Goal: Task Accomplishment & Management: Manage account settings

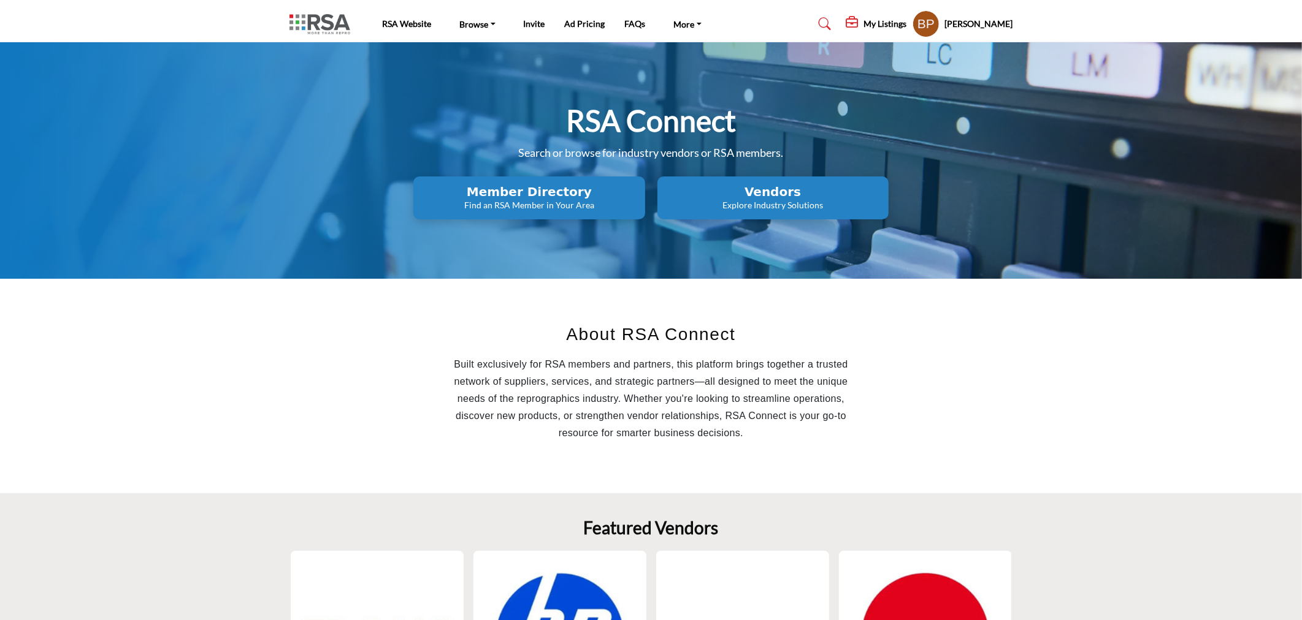
click at [774, 194] on h2 "Vendors" at bounding box center [773, 192] width 224 height 15
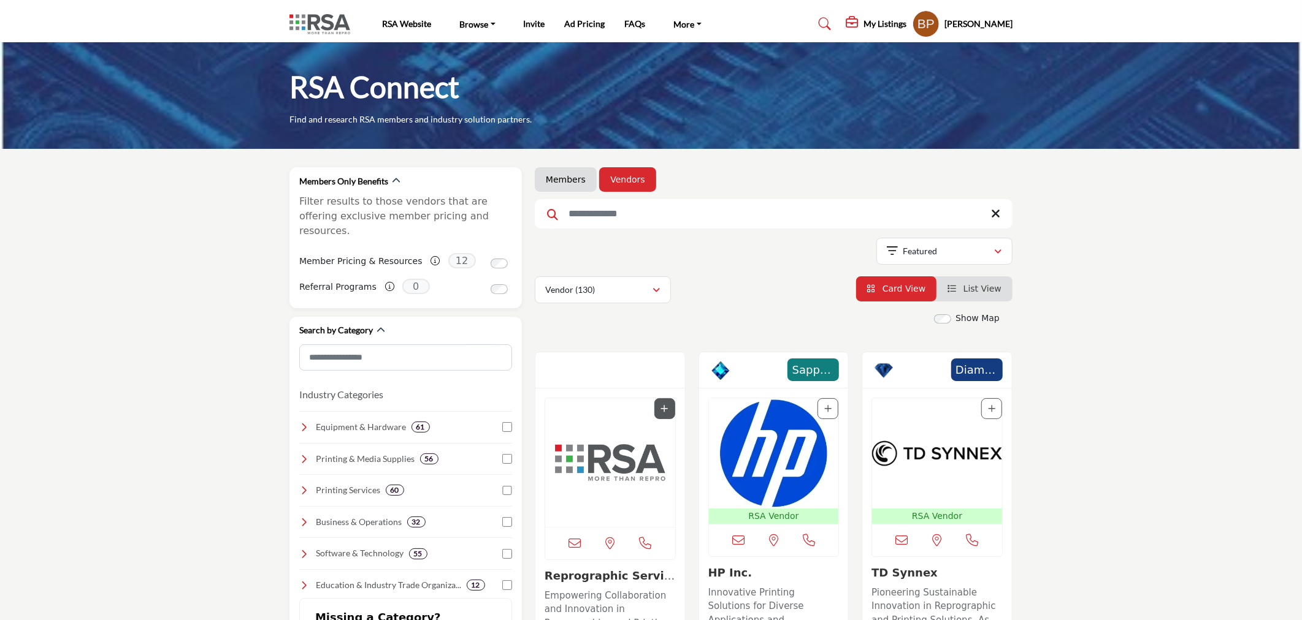
click at [763, 210] on input "Search Keyword" at bounding box center [774, 213] width 478 height 29
type input "*"
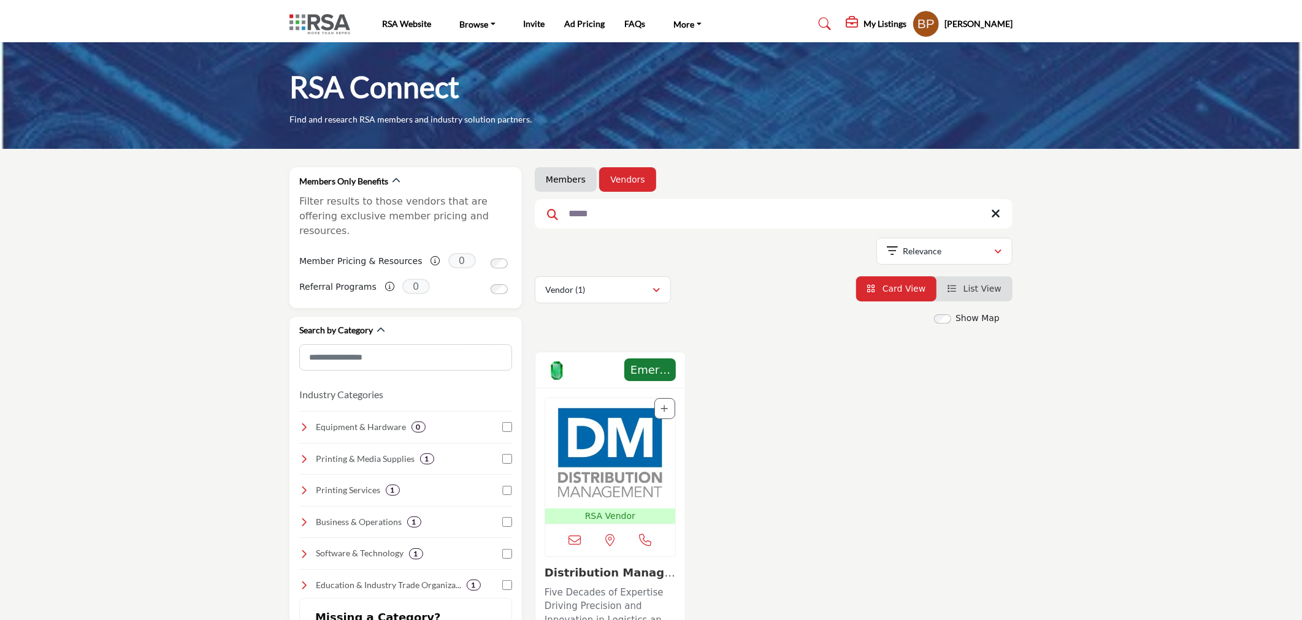
type input "*****"
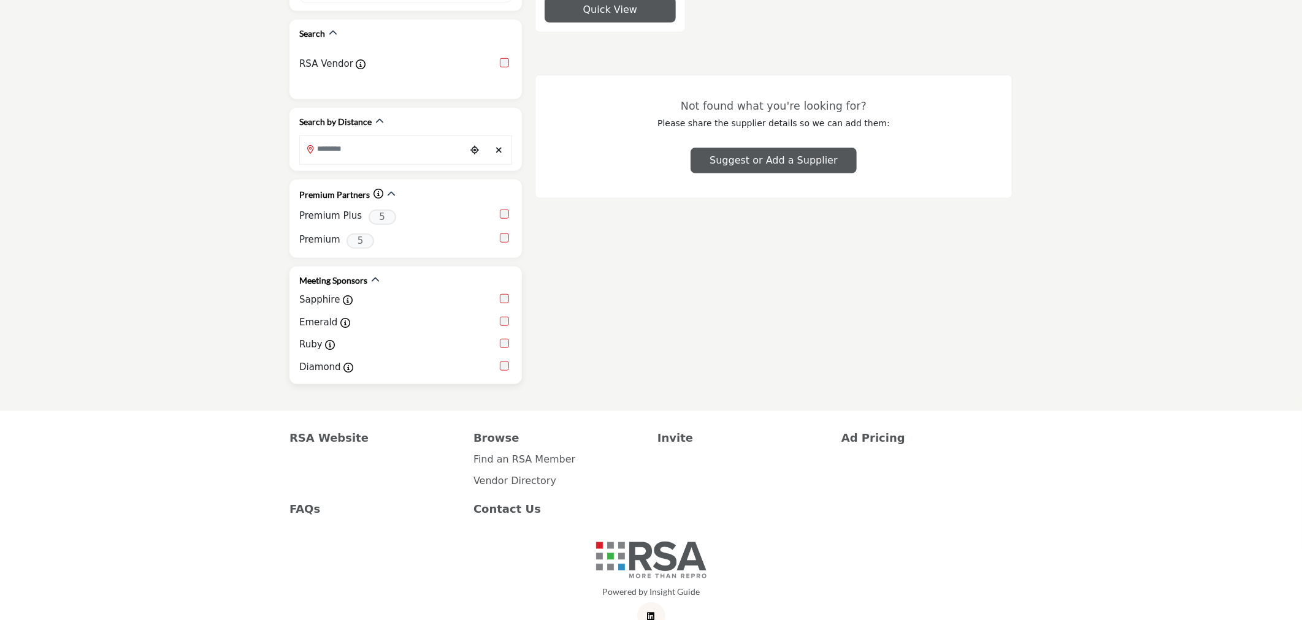
scroll to position [712, 0]
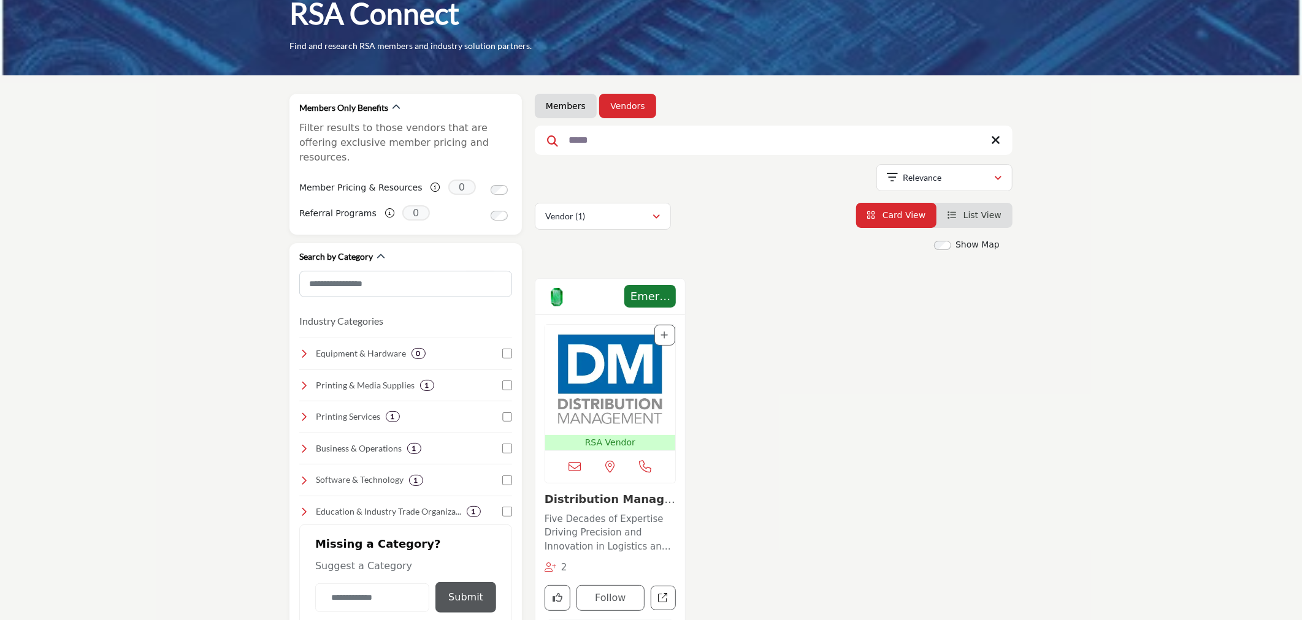
scroll to position [0, 0]
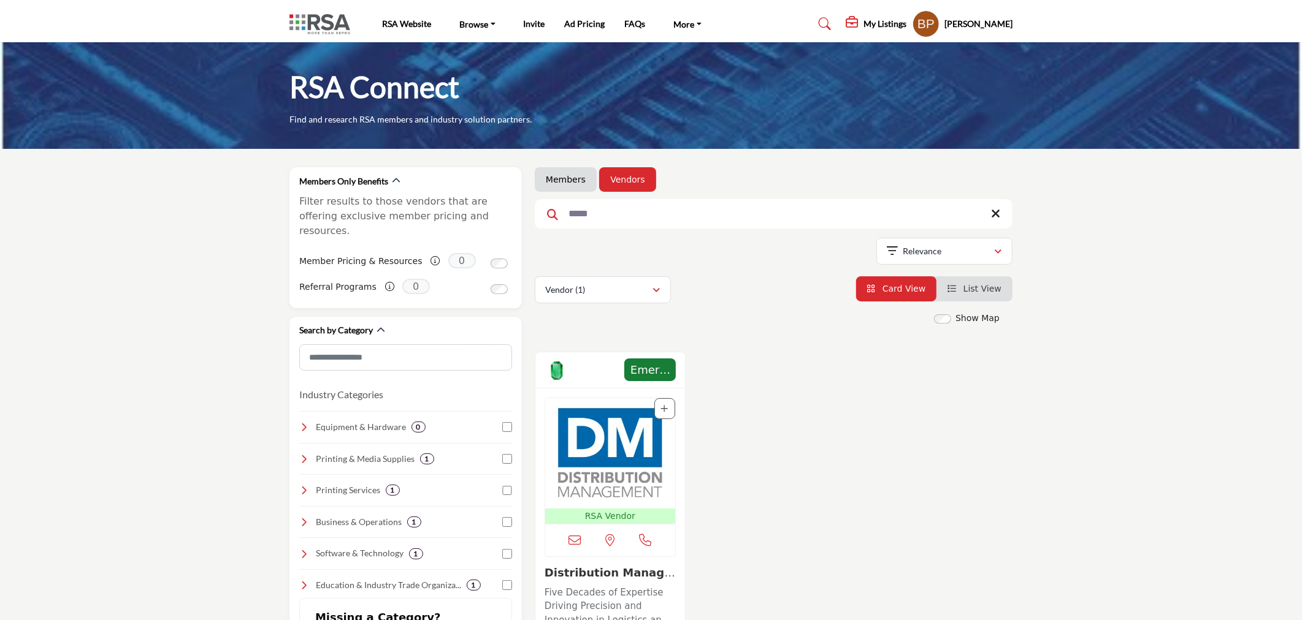
click at [596, 415] on img "Open Listing in new tab" at bounding box center [610, 453] width 130 height 110
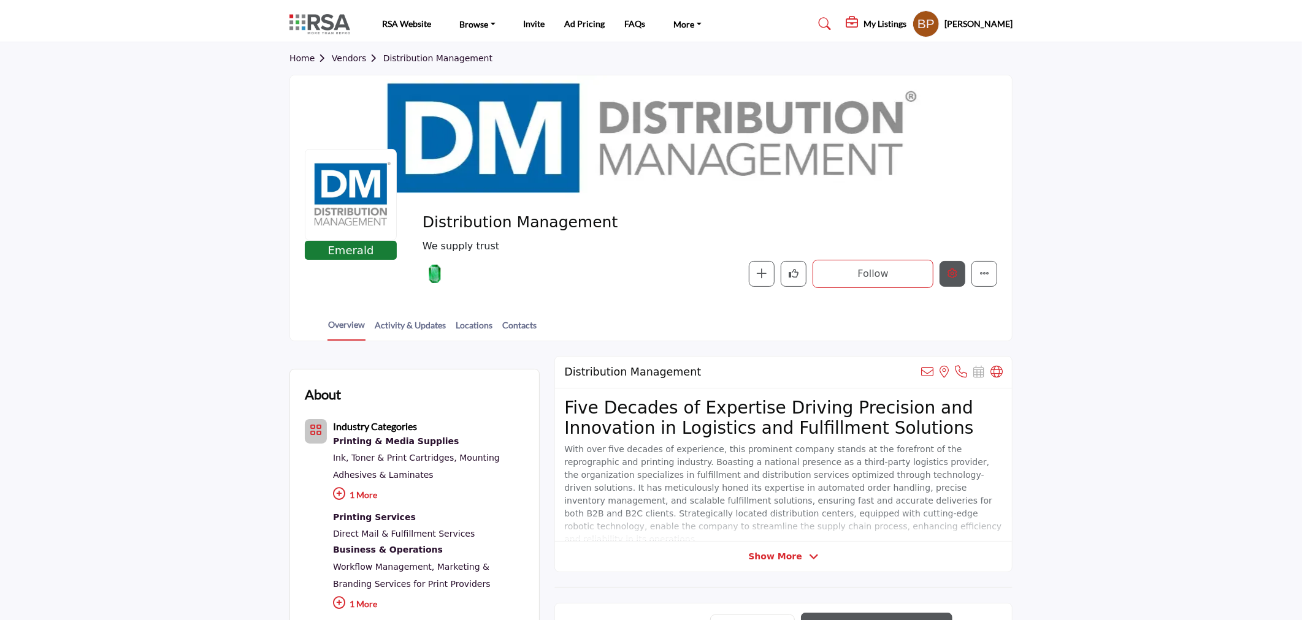
click at [943, 272] on button "Edit company" at bounding box center [952, 274] width 26 height 26
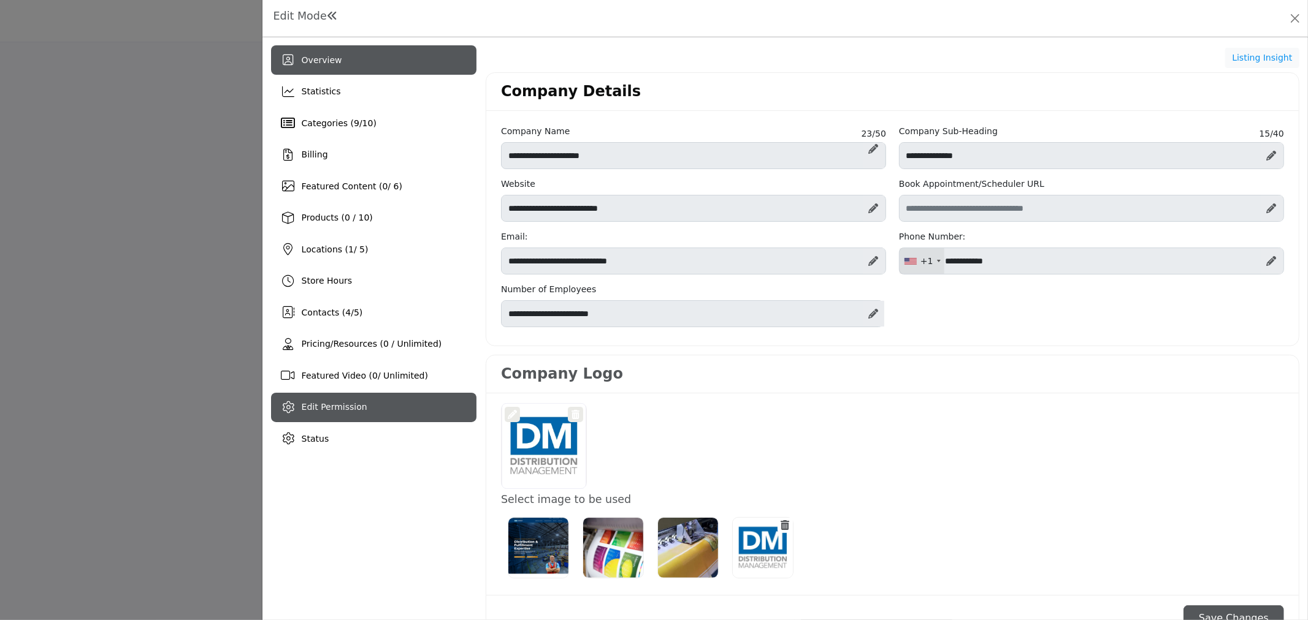
click at [353, 408] on span "Edit Permission" at bounding box center [335, 407] width 66 height 10
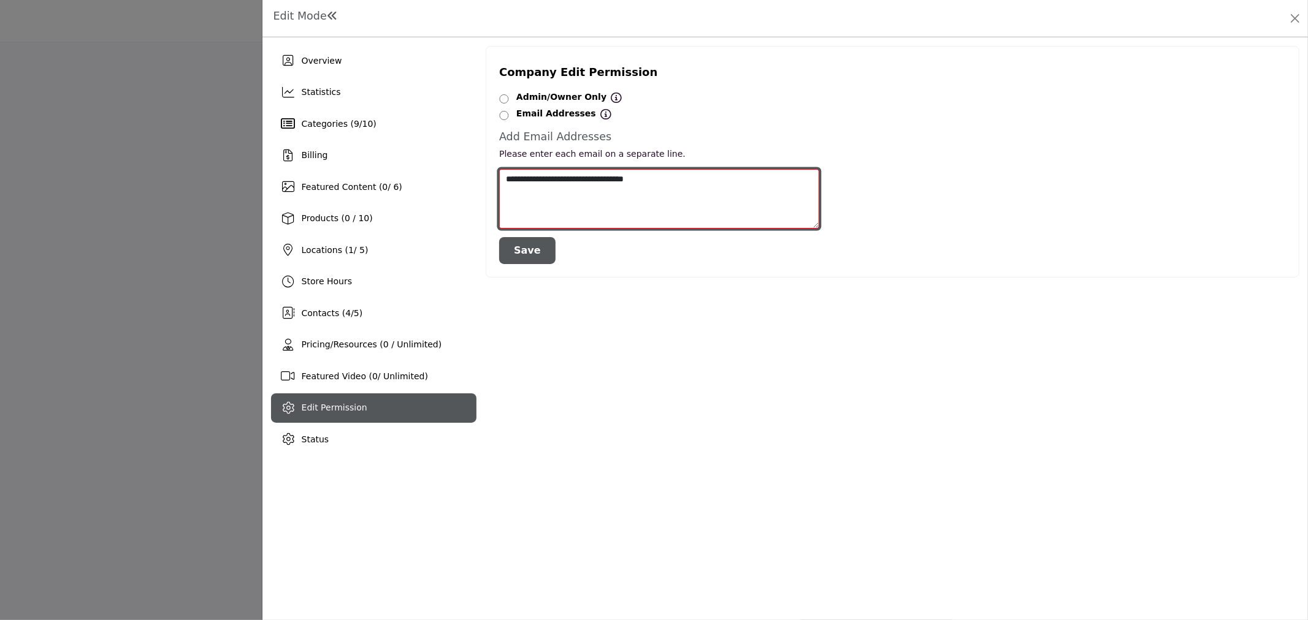
click at [673, 190] on textarea "**********" at bounding box center [659, 198] width 320 height 59
paste textarea
type textarea "**********"
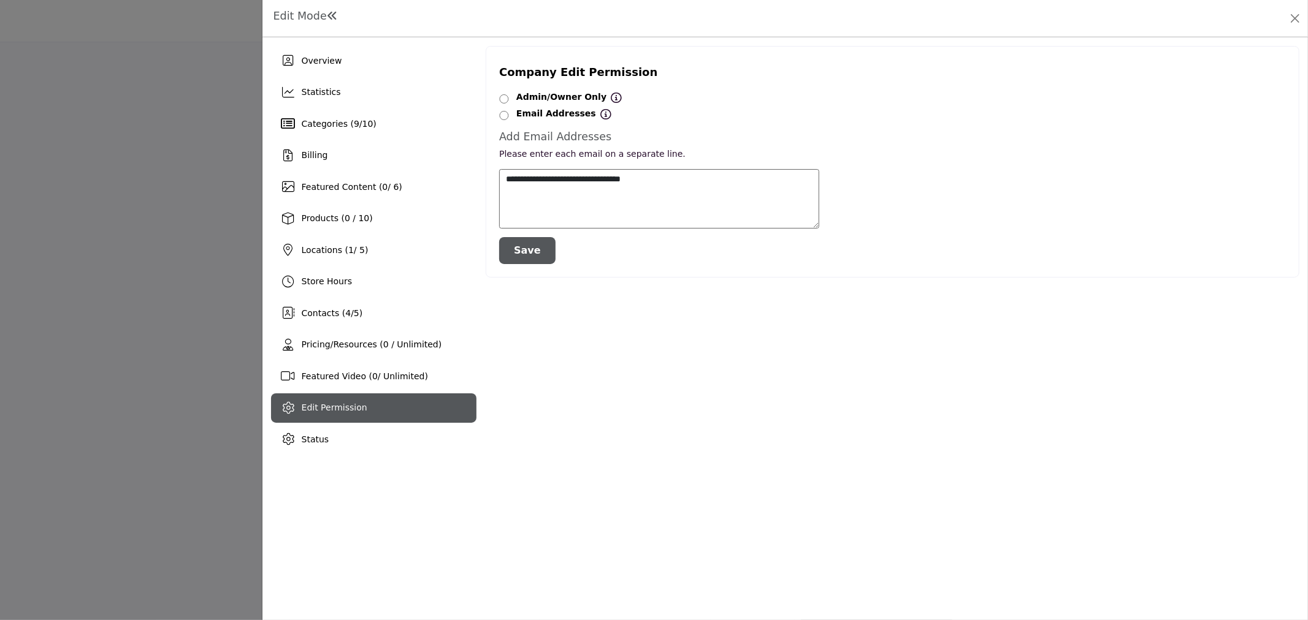
click at [532, 256] on button "Save" at bounding box center [527, 250] width 56 height 27
click at [1294, 18] on button "Close" at bounding box center [1294, 18] width 17 height 17
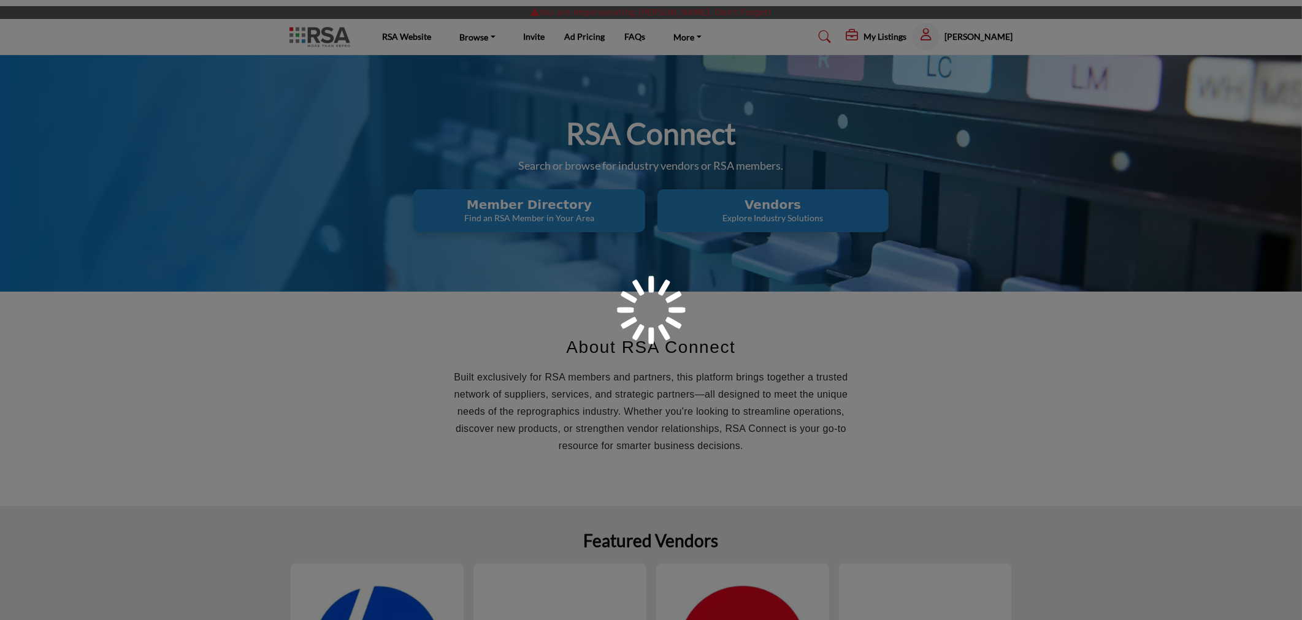
click at [886, 31] on div at bounding box center [651, 310] width 1302 height 620
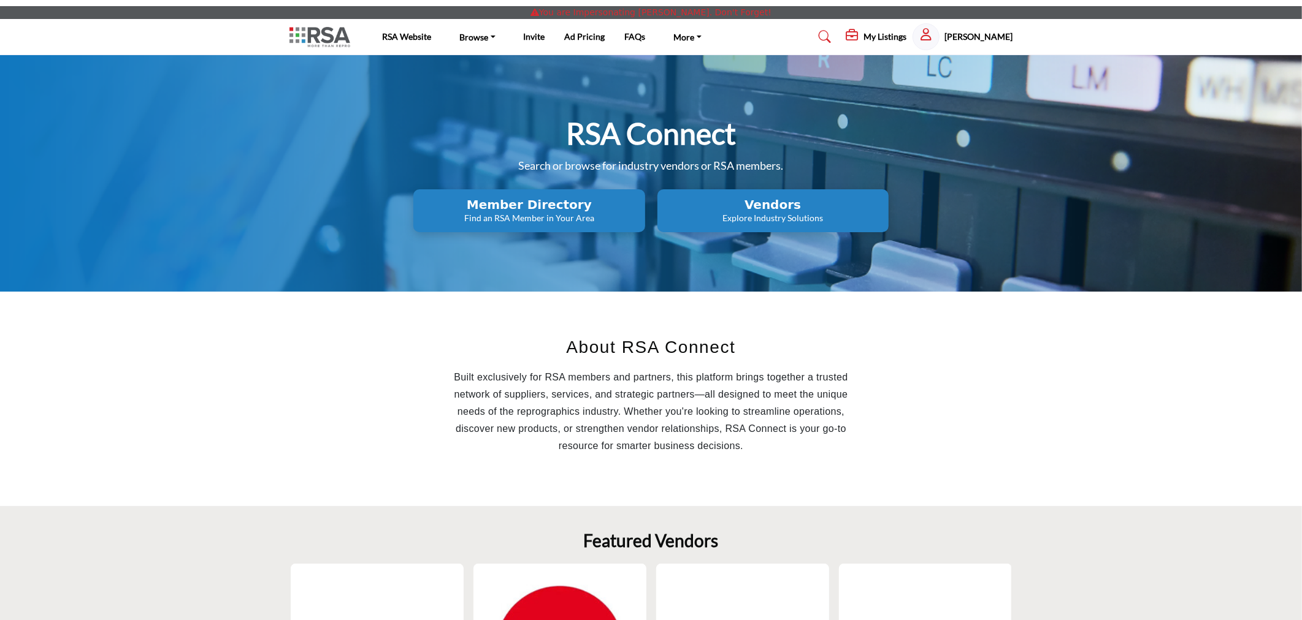
click at [891, 39] on h5 "My Listings" at bounding box center [884, 36] width 43 height 11
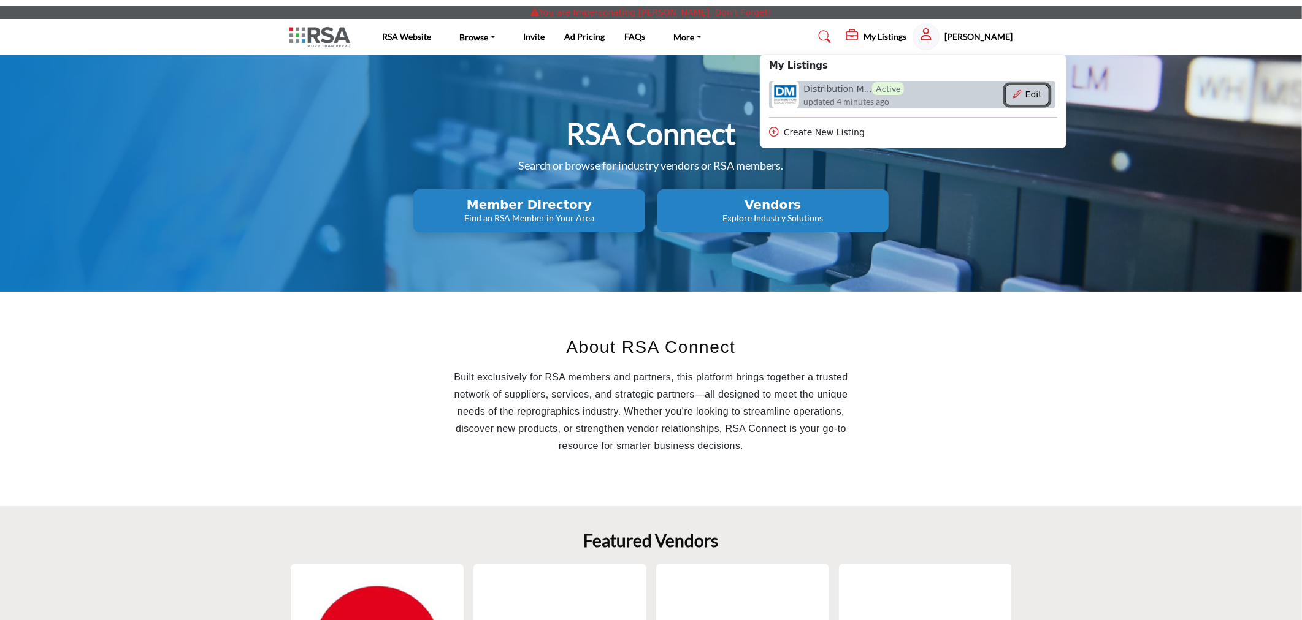
click at [1021, 92] on icon "Show Company Details With Edit Page" at bounding box center [1016, 94] width 9 height 9
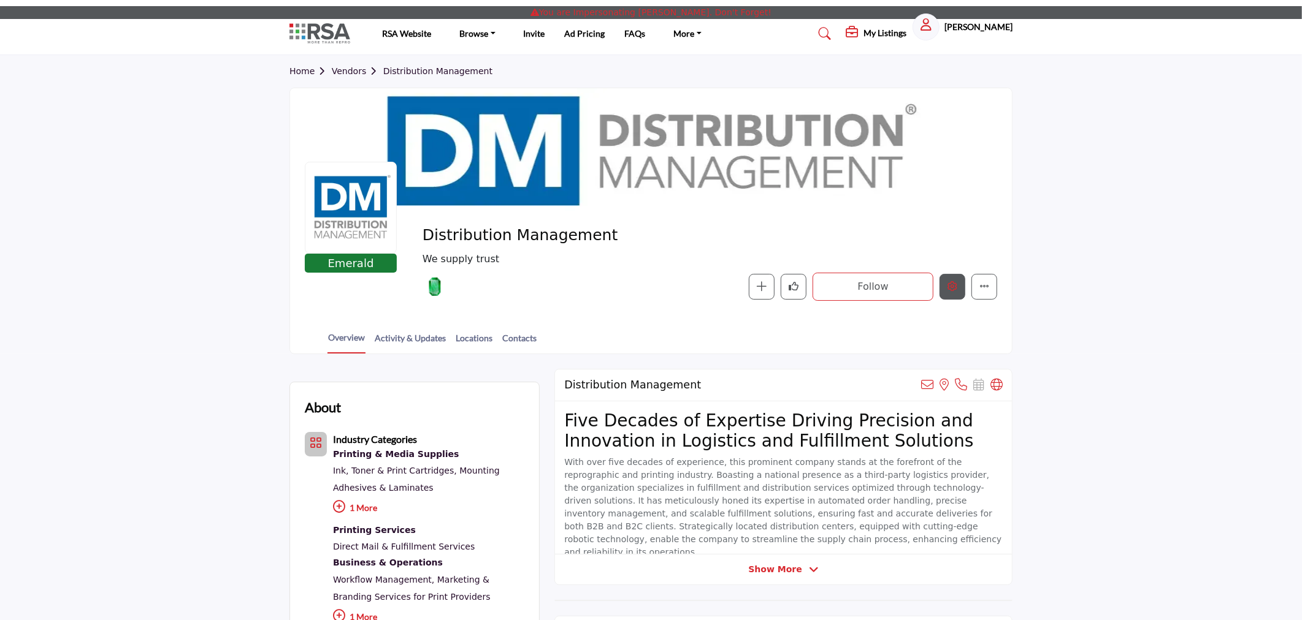
click at [954, 276] on button "Edit company" at bounding box center [952, 287] width 26 height 26
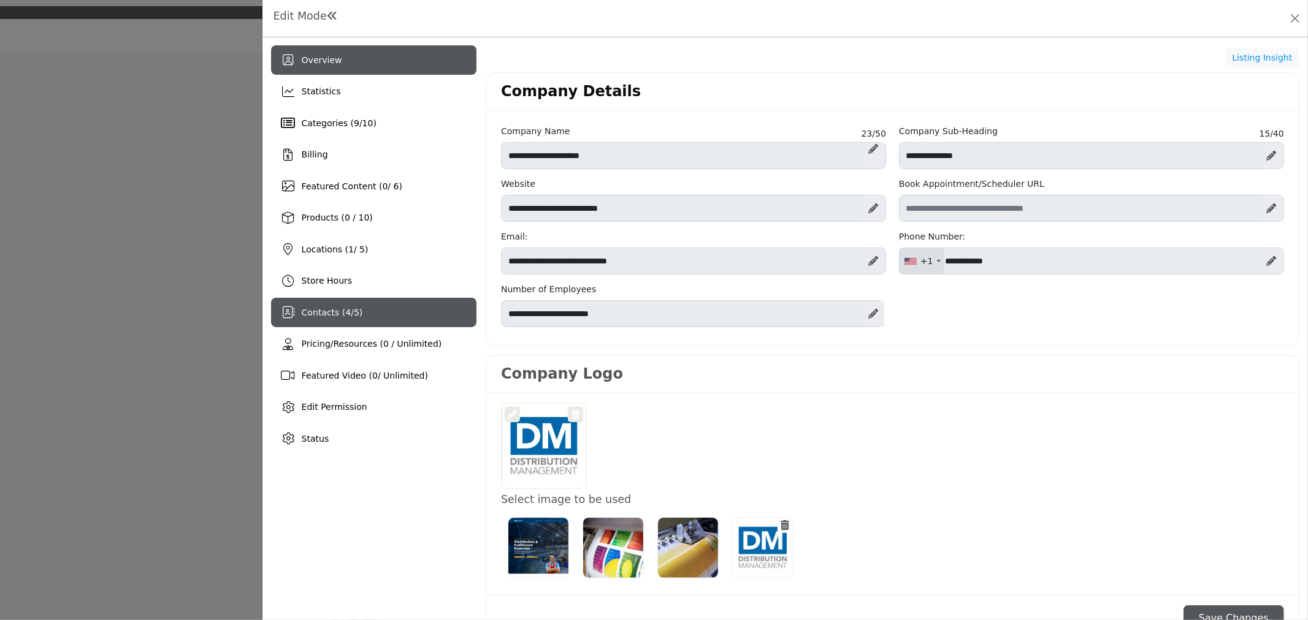
click at [359, 311] on div "Contacts ( 4 / 5 )" at bounding box center [373, 312] width 205 height 29
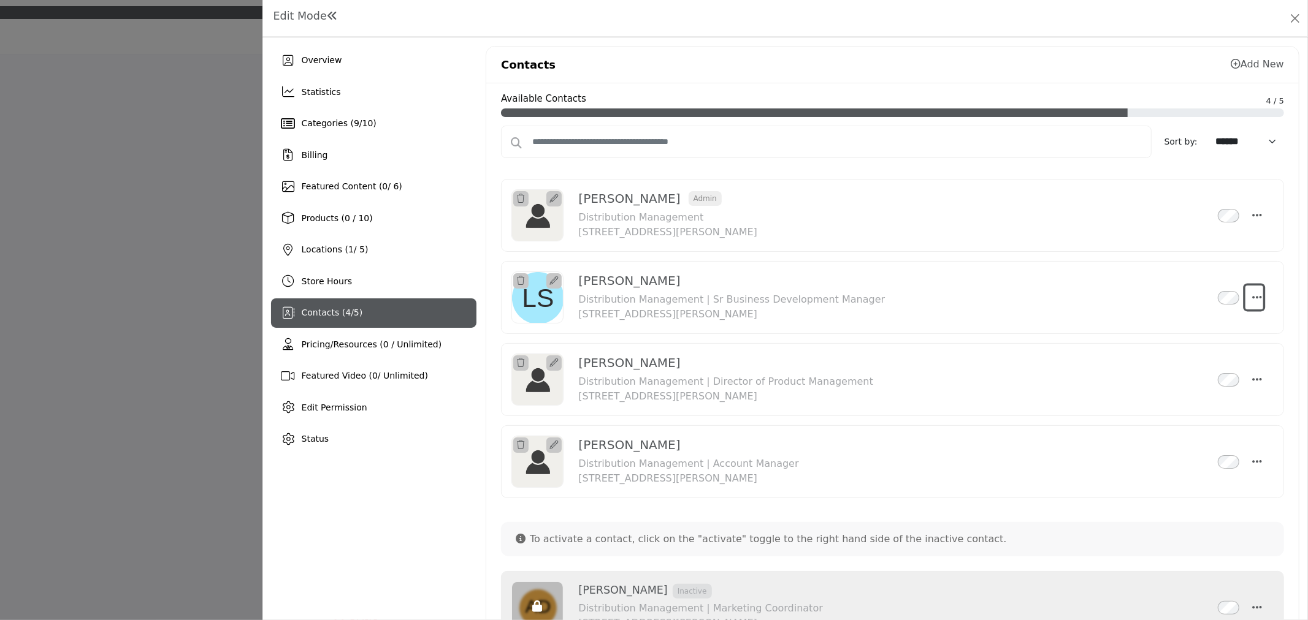
click at [1252, 296] on icon "Select Droddown options" at bounding box center [1257, 297] width 10 height 11
click at [387, 516] on div "Overview Statistics Categories ( 9 / 10 ) Billing Featured Content ( 0 / 6) 1 /…" at bounding box center [373, 361] width 205 height 630
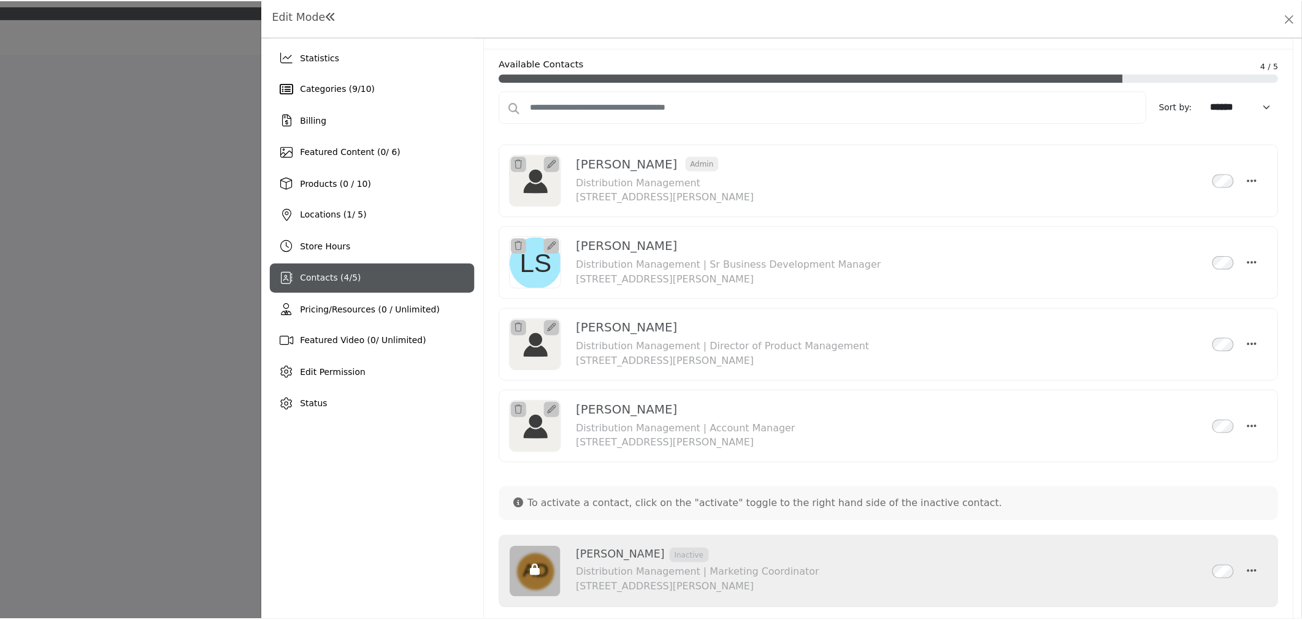
scroll to position [65, 0]
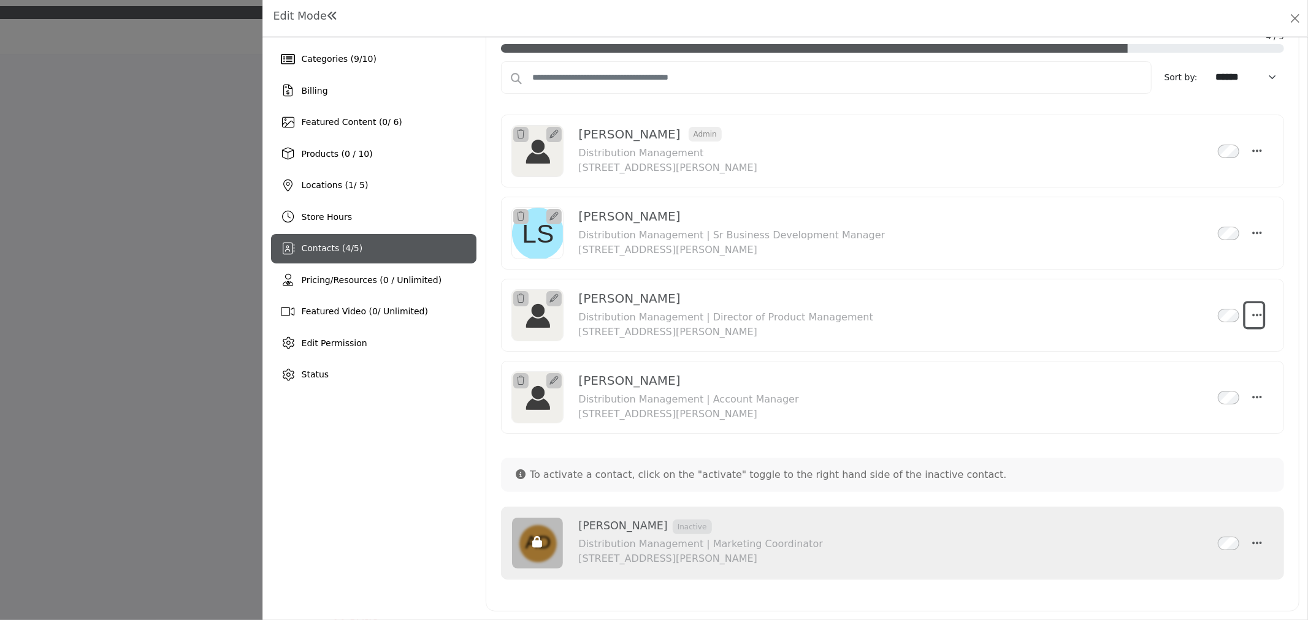
click at [1252, 305] on button "Select Droddown options" at bounding box center [1254, 315] width 18 height 25
click at [1292, 18] on button "Close" at bounding box center [1294, 18] width 17 height 17
